Goal: Check status: Check status

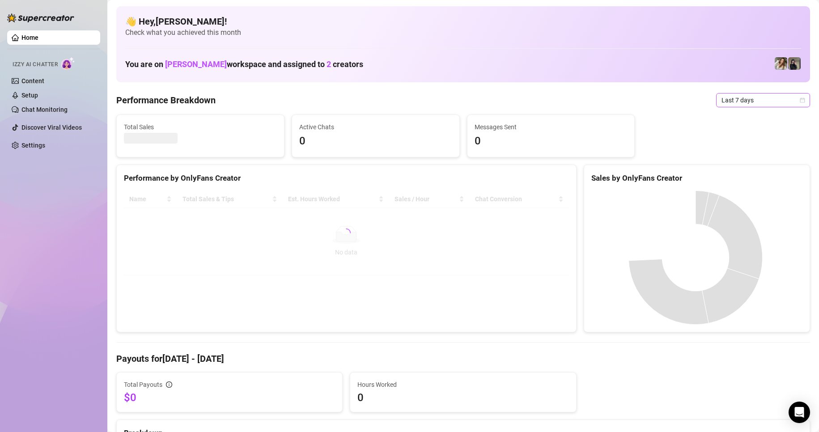
click at [800, 101] on icon "calendar" at bounding box center [802, 100] width 5 height 5
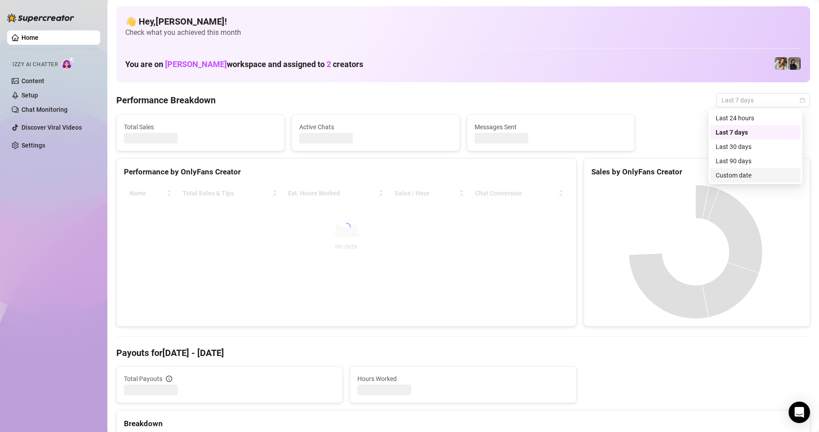
click at [735, 173] on div "Custom date" at bounding box center [756, 175] width 80 height 10
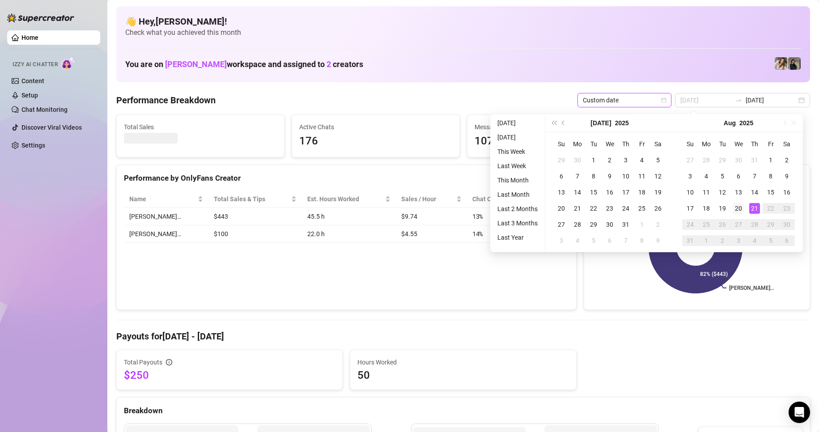
type input "[DATE]"
click at [741, 206] on div "20" at bounding box center [738, 208] width 11 height 11
type input "[DATE]"
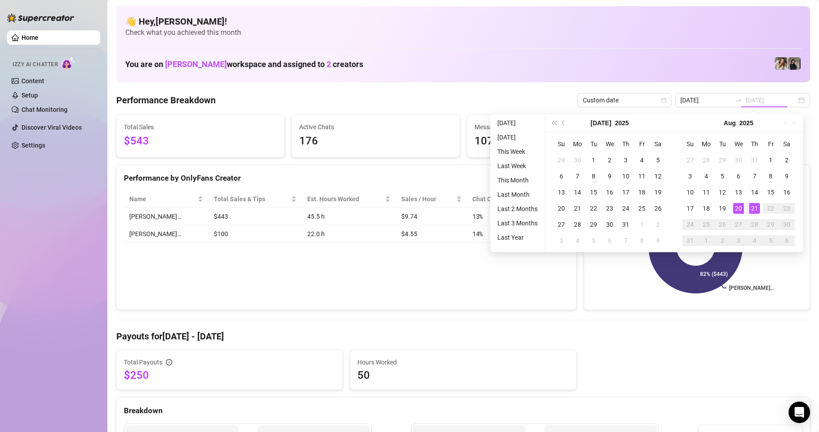
type input "[DATE]"
